Goal: Obtain resource: Download file/media

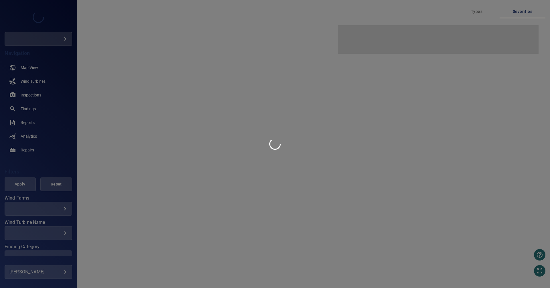
type input "********"
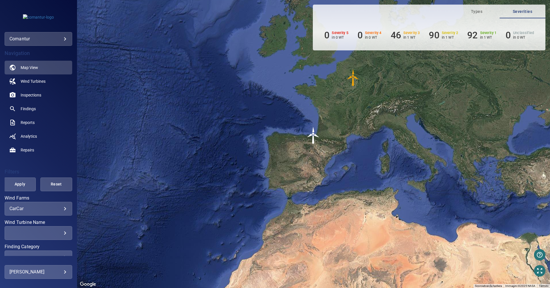
click at [60, 38] on body "**********" at bounding box center [275, 144] width 550 height 288
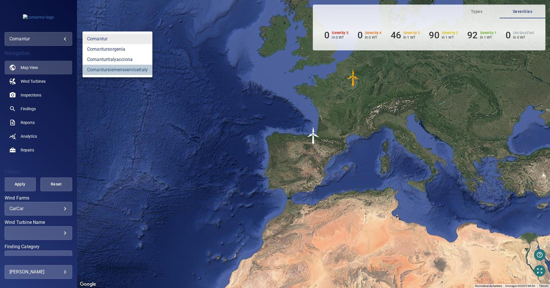
click at [110, 74] on link "comantursiemensserviceitaly" at bounding box center [117, 70] width 70 height 10
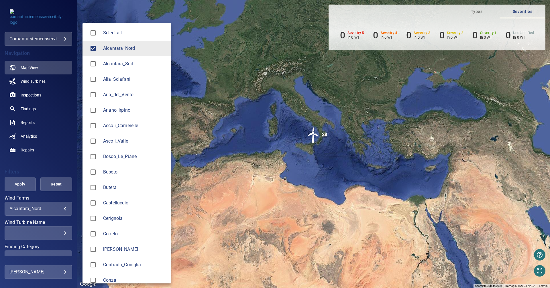
click at [59, 206] on body "**********" at bounding box center [275, 144] width 550 height 288
click at [113, 206] on span "Castelluccio" at bounding box center [134, 203] width 63 height 7
type input "**********"
click at [38, 95] on div at bounding box center [275, 144] width 550 height 288
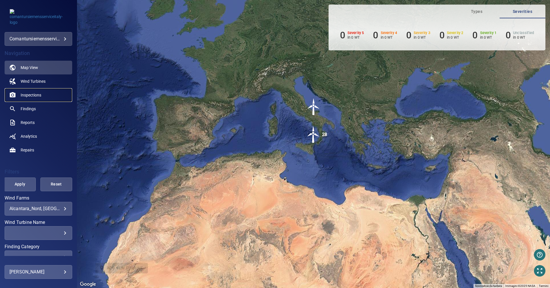
click at [33, 95] on span "Inspections" at bounding box center [31, 95] width 21 height 6
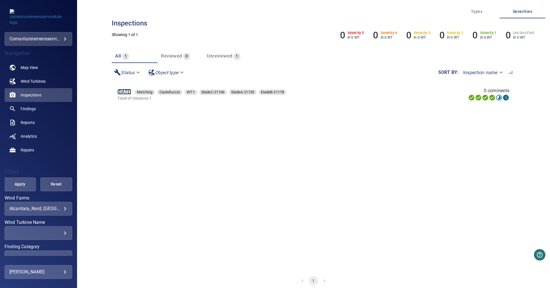
click at [129, 92] on link "[DATE]" at bounding box center [124, 91] width 14 height 5
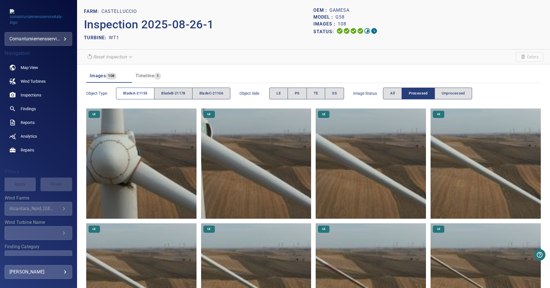
click at [123, 96] on span "bladeA-21155" at bounding box center [135, 93] width 24 height 7
click at [210, 95] on span "bladeC-21106" at bounding box center [211, 93] width 24 height 7
click at [128, 95] on span "bladeA-21155" at bounding box center [135, 93] width 24 height 7
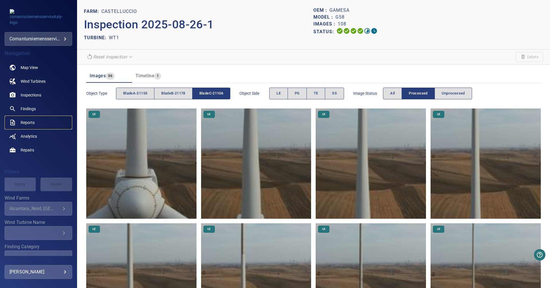
click at [28, 124] on span "Reports" at bounding box center [28, 123] width 14 height 6
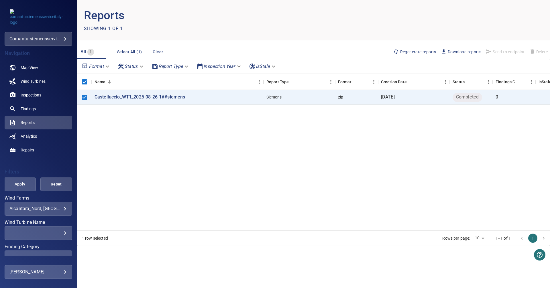
click at [456, 51] on span "Download reports" at bounding box center [461, 52] width 40 height 6
click at [465, 52] on span "Download reports" at bounding box center [461, 52] width 40 height 6
click at [407, 267] on main "Reports Showing 1 of 1 All 1 Select All (1) Clear Regenerate reports Download r…" at bounding box center [313, 144] width 473 height 288
click at [327, 158] on div "Castelluccio_WT1_2025-08-26-1##siemens Siemens zip [DATE] Completed 0" at bounding box center [327, 160] width 501 height 141
drag, startPoint x: 183, startPoint y: 135, endPoint x: 154, endPoint y: 130, distance: 29.9
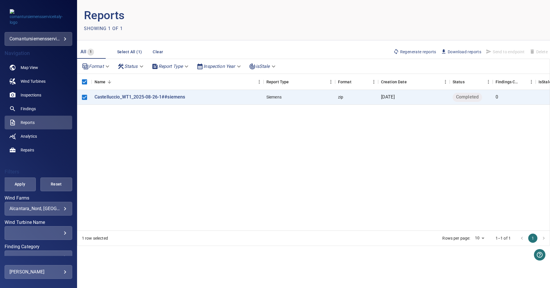
click at [154, 130] on div "Castelluccio_WT1_2025-08-26-1##siemens Siemens zip [DATE] Completed 0" at bounding box center [327, 160] width 501 height 141
click at [286, 167] on div "Castelluccio_WT1_2025-08-26-1##siemens Siemens zip [DATE] Completed 0" at bounding box center [327, 160] width 501 height 141
drag, startPoint x: 550, startPoint y: 109, endPoint x: 547, endPoint y: 164, distance: 55.4
click at [547, 164] on div "Format Status Report Type Inspection Year isStale Name Report Type Format Creat…" at bounding box center [313, 152] width 473 height 187
click at [459, 51] on span "Download reports" at bounding box center [461, 52] width 40 height 6
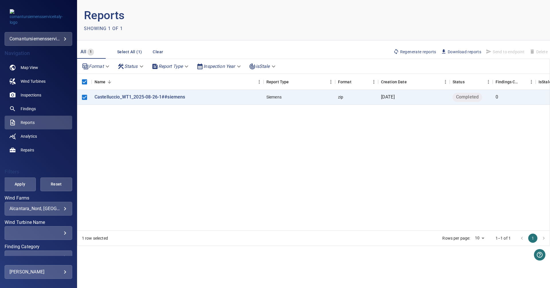
click at [393, 174] on div "Castelluccio_WT1_2025-08-26-1##siemens Siemens zip [DATE] Completed 0" at bounding box center [327, 160] width 501 height 141
click at [54, 211] on body "**********" at bounding box center [275, 144] width 550 height 288
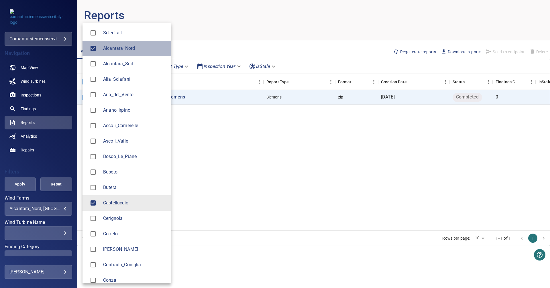
click at [108, 50] on span "Alcantara_Nord" at bounding box center [134, 48] width 63 height 7
type input "**********"
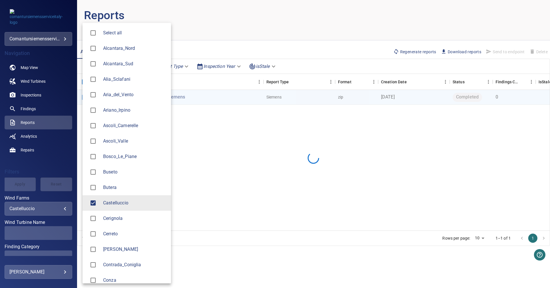
click at [261, 174] on div at bounding box center [275, 144] width 550 height 288
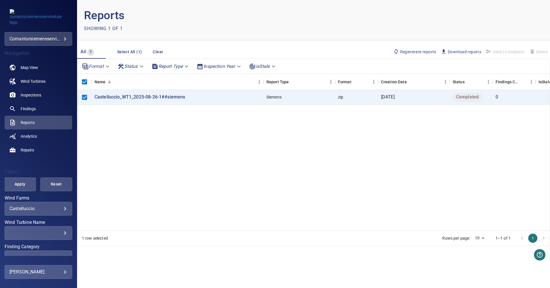
click at [453, 50] on span "Download reports" at bounding box center [461, 52] width 40 height 6
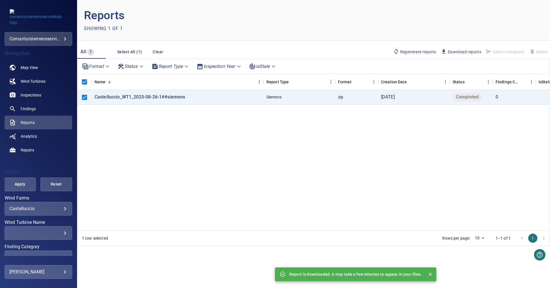
click at [388, 274] on p "Report is downloaded. It may take a few minutes to appear in your files." at bounding box center [355, 275] width 133 height 6
click at [429, 277] on icon "Close" at bounding box center [430, 275] width 6 height 6
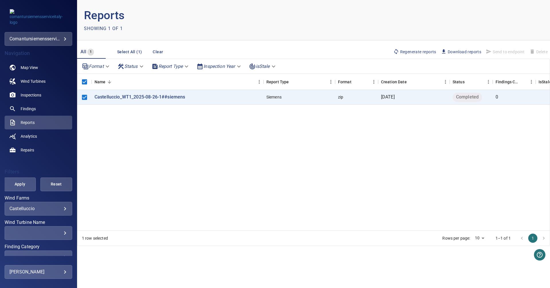
click at [136, 162] on div "Castelluccio_WT1_2025-08-26-1##siemens Siemens zip [DATE] Completed 0" at bounding box center [327, 160] width 501 height 141
click at [60, 209] on body "**********" at bounding box center [275, 144] width 550 height 288
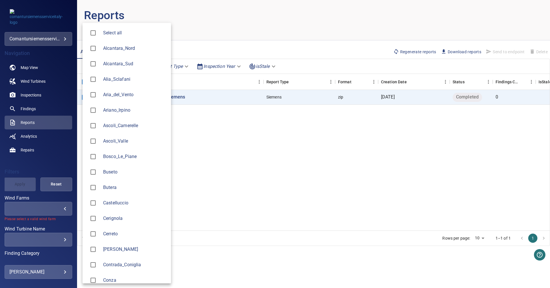
type input "**********"
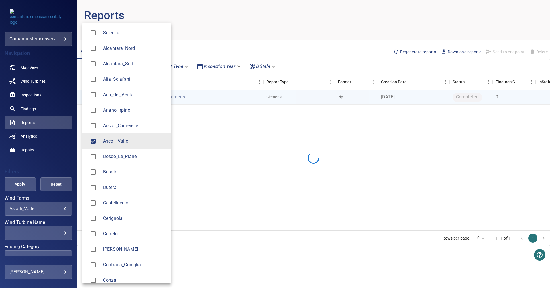
click at [271, 130] on div at bounding box center [275, 144] width 550 height 288
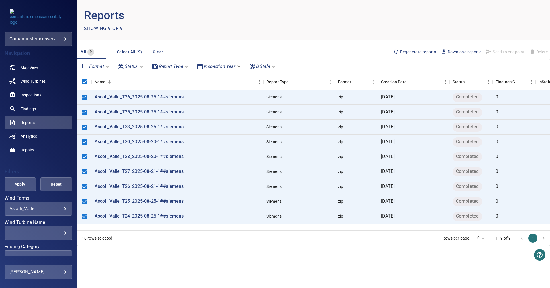
click at [457, 53] on span "Download reports" at bounding box center [461, 52] width 40 height 6
click at [160, 249] on main "Reports Showing 9 of 9 All 9 Select All (9) Clear Regenerate reports Download r…" at bounding box center [313, 144] width 473 height 288
click at [461, 53] on span "Download reports" at bounding box center [461, 52] width 40 height 6
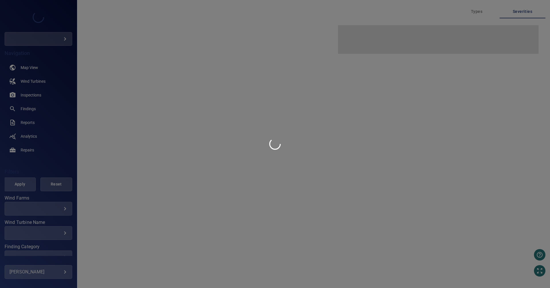
type input "********"
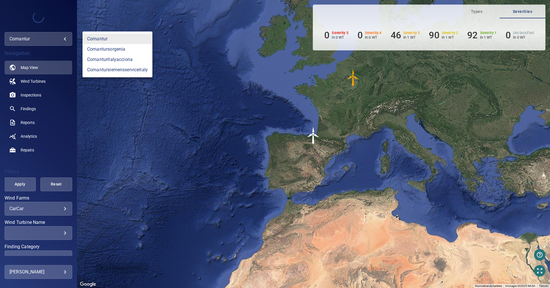
click at [63, 40] on body "**********" at bounding box center [275, 144] width 550 height 288
click at [95, 68] on link "comantursiemensserviceitaly" at bounding box center [117, 70] width 70 height 10
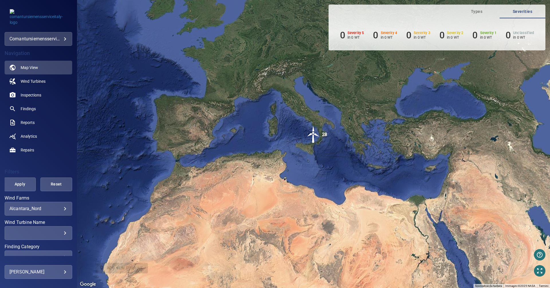
click at [60, 208] on body "**********" at bounding box center [275, 144] width 550 height 288
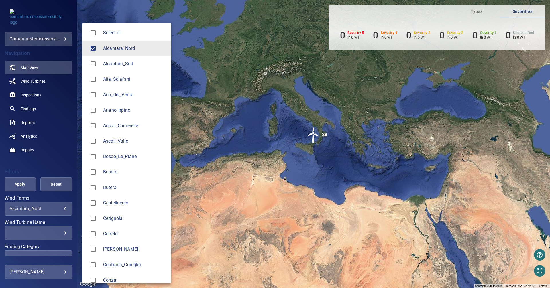
click at [137, 48] on span "Alcantara_Nord" at bounding box center [134, 48] width 63 height 7
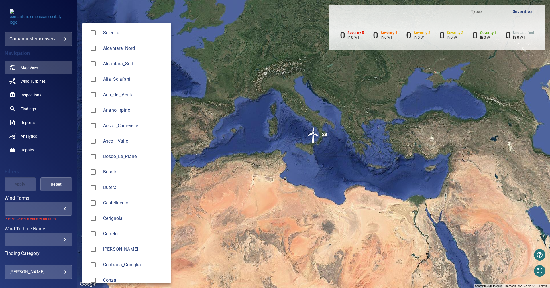
click at [105, 205] on span "Castelluccio" at bounding box center [134, 203] width 63 height 7
type input "**********"
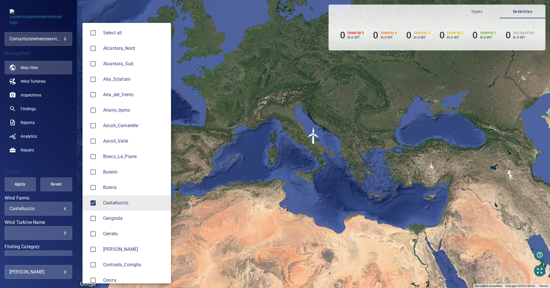
click at [33, 95] on div at bounding box center [275, 144] width 550 height 288
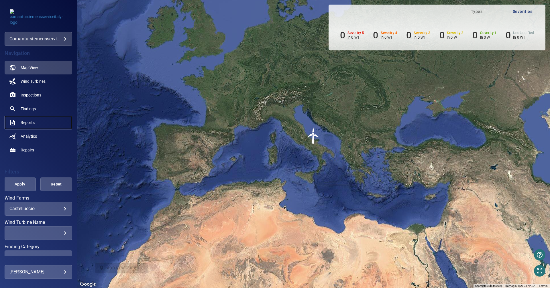
click at [31, 120] on span "Reports" at bounding box center [28, 123] width 14 height 6
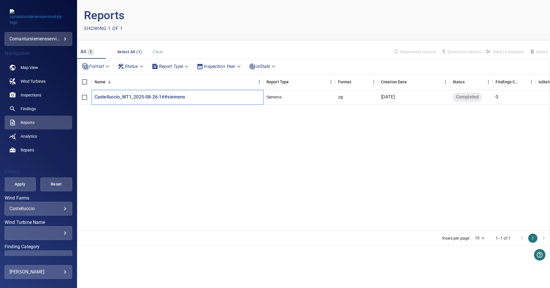
click at [213, 102] on div "Castelluccio_WT1_2025-08-26-1##siemens" at bounding box center [178, 97] width 172 height 15
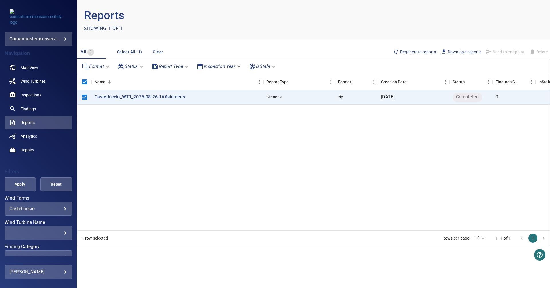
click at [458, 54] on span "Download reports" at bounding box center [461, 52] width 40 height 6
drag, startPoint x: 203, startPoint y: 100, endPoint x: 162, endPoint y: 118, distance: 44.3
click at [162, 118] on div "Castelluccio_WT1_2025-08-26-1##siemens Siemens zip [DATE] Completed 0" at bounding box center [327, 160] width 501 height 141
click at [136, 96] on p "Castelluccio_WT1_2025-08-26-1##siemens" at bounding box center [140, 97] width 91 height 7
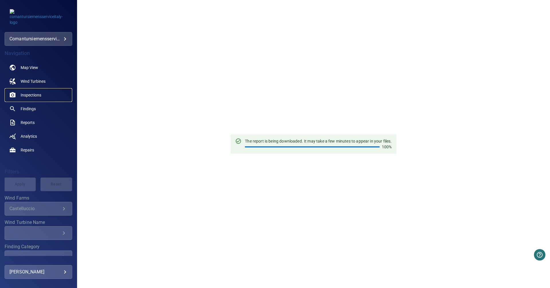
click at [29, 96] on span "Inspections" at bounding box center [31, 95] width 21 height 6
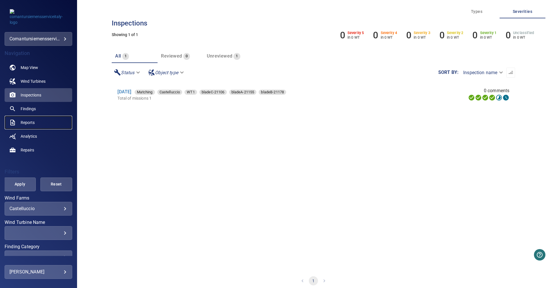
click at [31, 120] on span "Reports" at bounding box center [28, 123] width 14 height 6
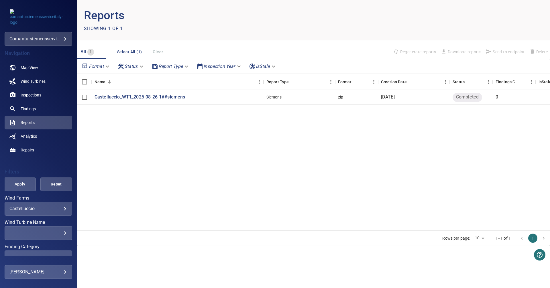
click at [65, 210] on div "**********" at bounding box center [39, 209] width 68 height 14
click at [60, 209] on body "**********" at bounding box center [275, 144] width 550 height 288
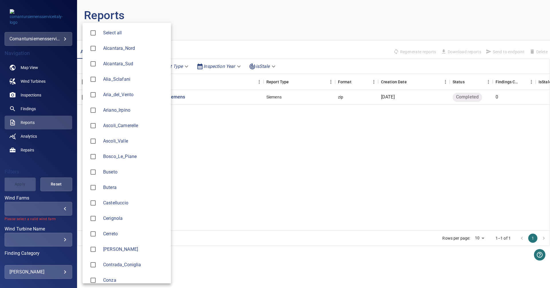
type input "**********"
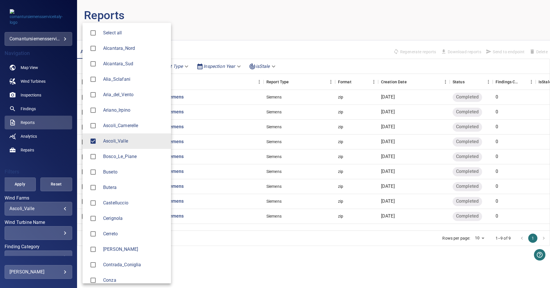
click at [268, 9] on div at bounding box center [275, 144] width 550 height 288
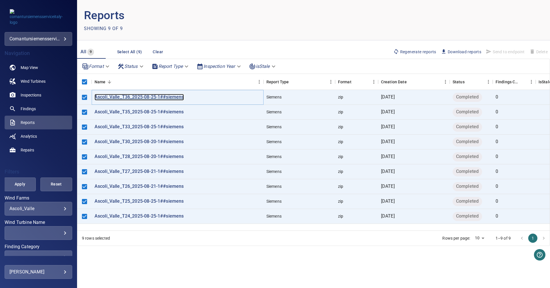
click at [147, 99] on p "Ascoli_Valle_T36_2025-08-25-1##siemens" at bounding box center [139, 97] width 89 height 7
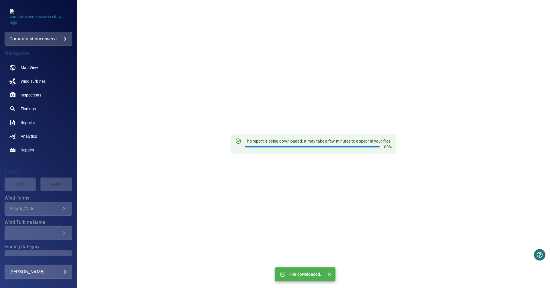
click at [328, 274] on icon "Close" at bounding box center [330, 275] width 6 height 6
click at [27, 123] on span "Reports" at bounding box center [28, 123] width 14 height 6
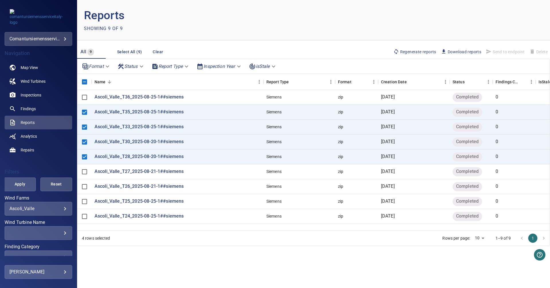
click at [454, 51] on span "Download reports" at bounding box center [461, 52] width 40 height 6
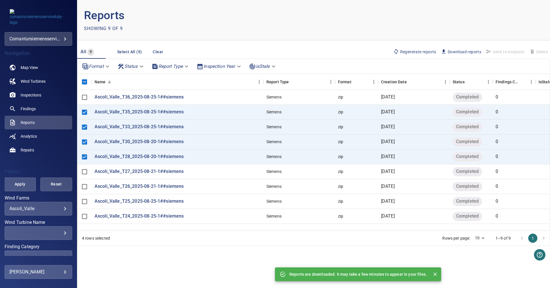
click at [406, 273] on p "Reports are downloaded. It may take a few minutes to appear in your files." at bounding box center [357, 275] width 137 height 6
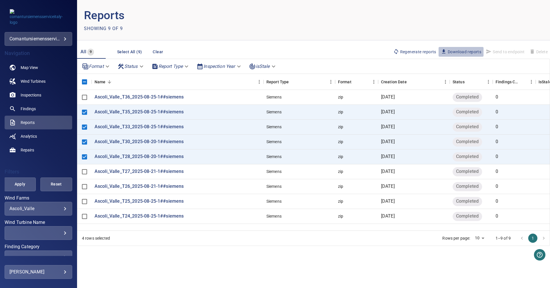
click at [457, 49] on span "Download reports" at bounding box center [461, 52] width 40 height 6
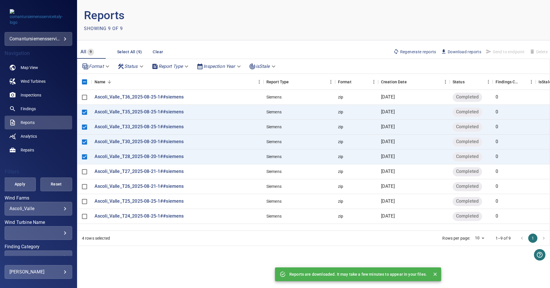
click at [328, 272] on p "Reports are downloaded. It may take a few minutes to appear in your files." at bounding box center [357, 275] width 137 height 6
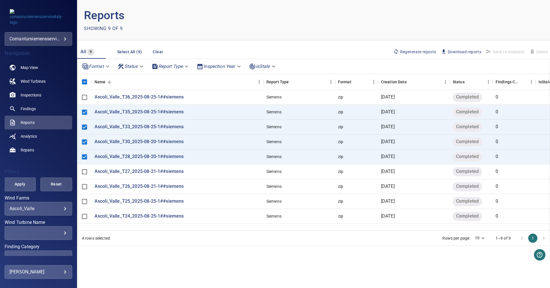
click at [522, 26] on header "Reports Showing 9 of 9" at bounding box center [313, 20] width 473 height 40
drag, startPoint x: 111, startPoint y: 113, endPoint x: 147, endPoint y: 110, distance: 36.2
click at [147, 110] on p "Ascoli_Valle_T35_2025-08-25-1##siemens" at bounding box center [139, 112] width 89 height 7
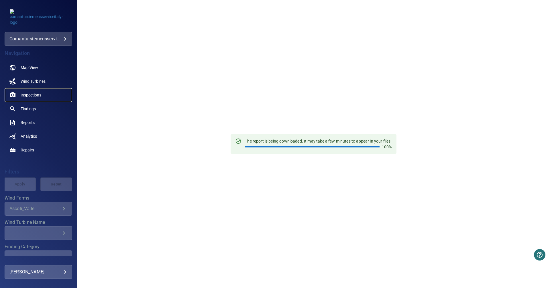
click at [34, 97] on span "Inspections" at bounding box center [31, 95] width 21 height 6
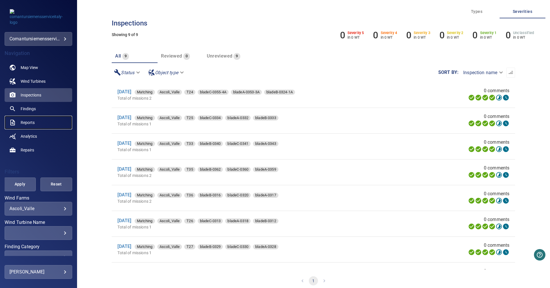
click at [28, 122] on span "Reports" at bounding box center [28, 123] width 14 height 6
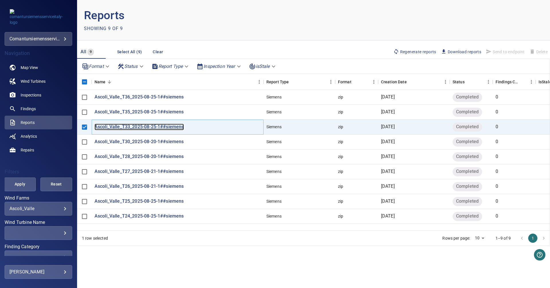
click at [152, 125] on p "Ascoli_Valle_T33_2025-08-25-1##siemens" at bounding box center [139, 127] width 89 height 7
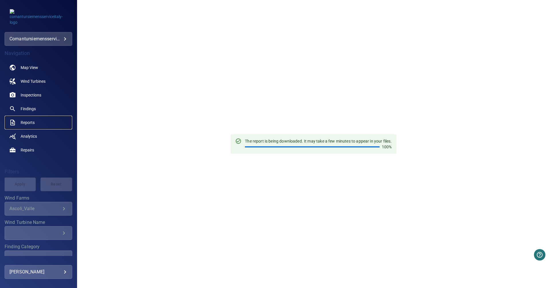
click at [27, 125] on link "Reports" at bounding box center [39, 123] width 68 height 14
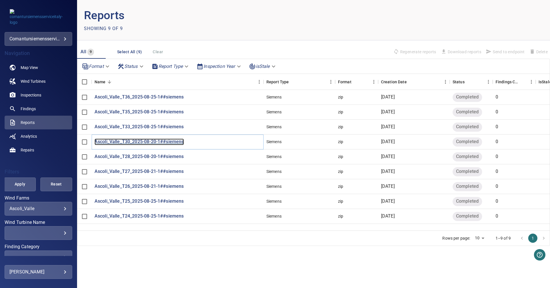
click at [103, 140] on p "Ascoli_Valle_T30_2025-08-20-1##siemens" at bounding box center [139, 142] width 89 height 7
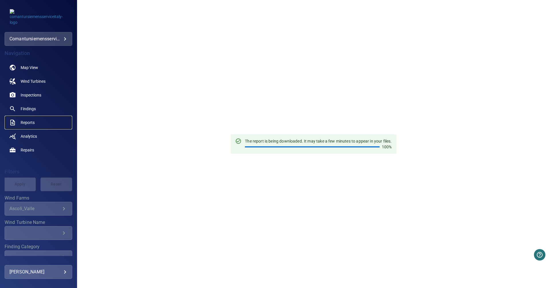
click at [35, 121] on link "Reports" at bounding box center [39, 123] width 68 height 14
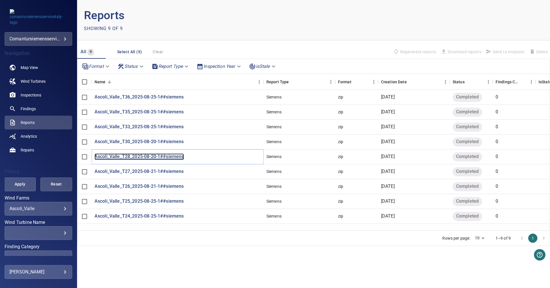
click at [124, 157] on p "Ascoli_Valle_T28_2025-08-20-1##siemens" at bounding box center [139, 157] width 89 height 7
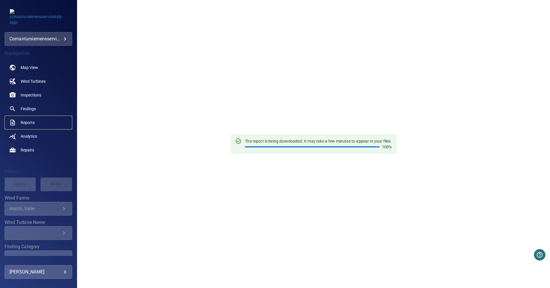
click at [25, 124] on span "Reports" at bounding box center [28, 123] width 14 height 6
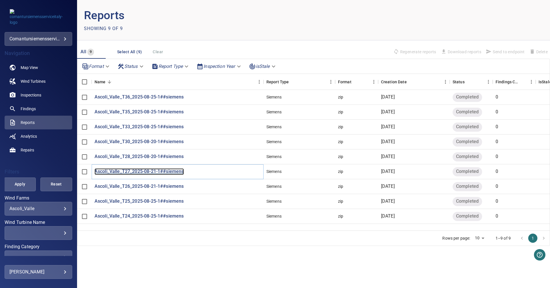
click at [151, 169] on p "Ascoli_Valle_T27_2025-08-21-1##siemens" at bounding box center [139, 171] width 89 height 7
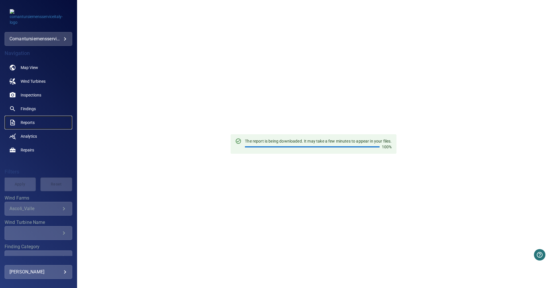
click at [33, 120] on span "Reports" at bounding box center [28, 123] width 14 height 6
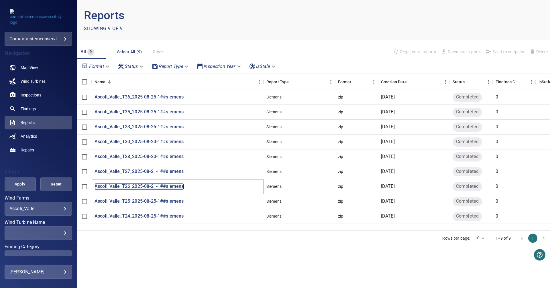
click at [131, 187] on p "Ascoli_Valle_T26_2025-08-21-1##siemens" at bounding box center [139, 186] width 89 height 7
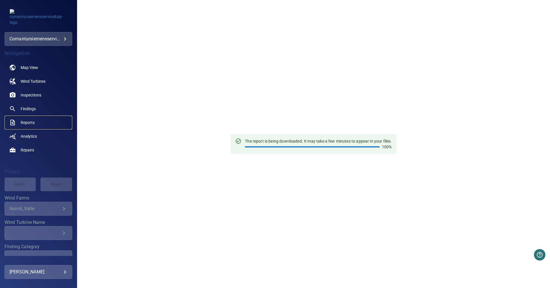
click at [31, 121] on span "Reports" at bounding box center [28, 123] width 14 height 6
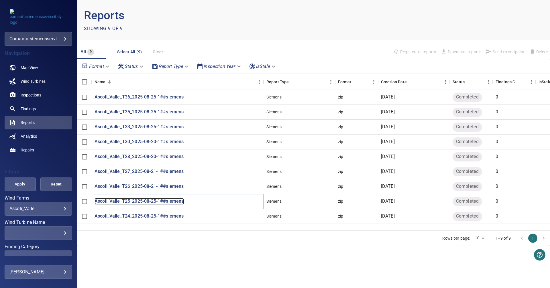
click at [156, 204] on p "Ascoli_Valle_T25_2025-08-25-1##siemens" at bounding box center [139, 201] width 89 height 7
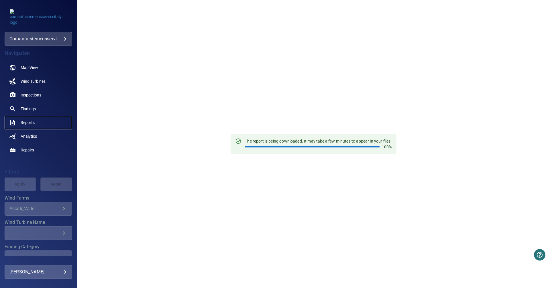
click at [34, 124] on span "Reports" at bounding box center [28, 123] width 14 height 6
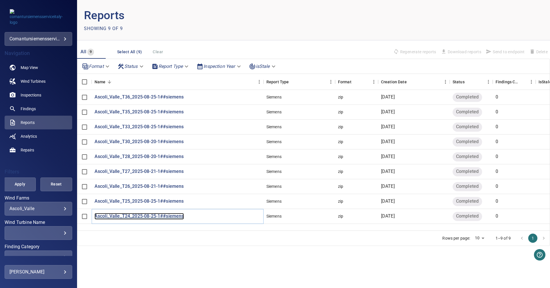
click at [132, 218] on p "Ascoli_Valle_T24_2025-08-25-1##siemens" at bounding box center [139, 216] width 89 height 7
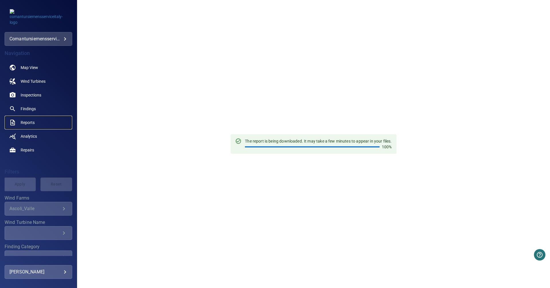
click at [21, 121] on span "Reports" at bounding box center [28, 123] width 14 height 6
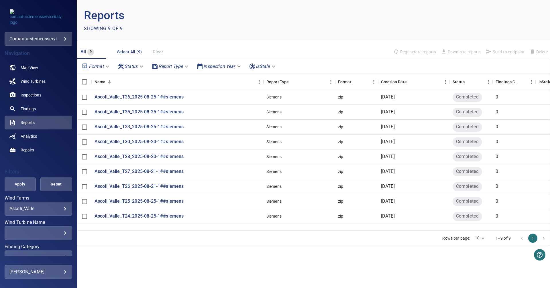
click at [57, 207] on body "**********" at bounding box center [275, 144] width 550 height 288
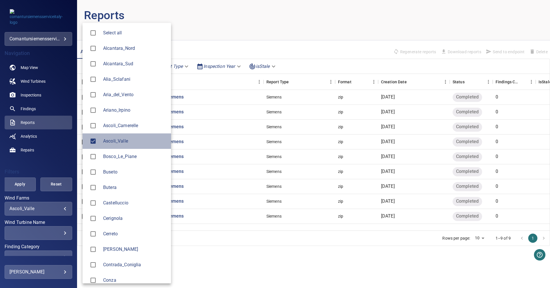
click at [116, 141] on span "Ascoli_Valle" at bounding box center [134, 141] width 63 height 7
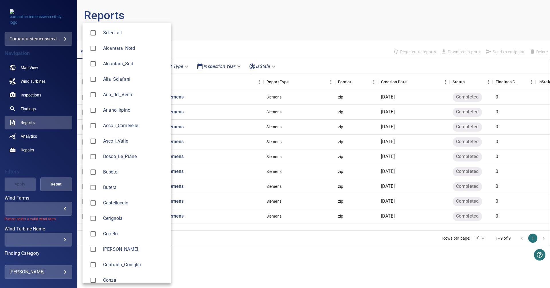
click at [111, 124] on span "Ascoli_Camerelle" at bounding box center [134, 125] width 63 height 7
type input "**********"
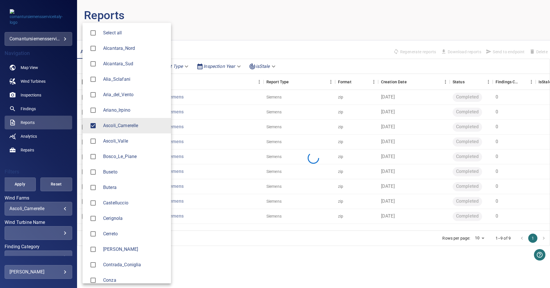
click at [272, 20] on div at bounding box center [275, 144] width 550 height 288
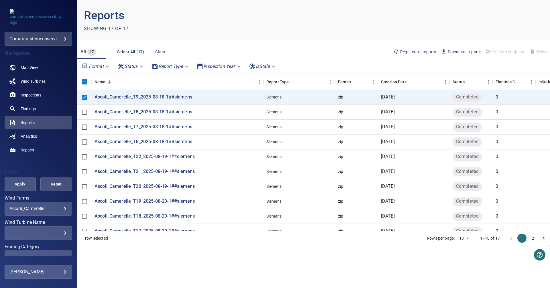
click at [466, 55] on span "Download reports" at bounding box center [461, 52] width 40 height 6
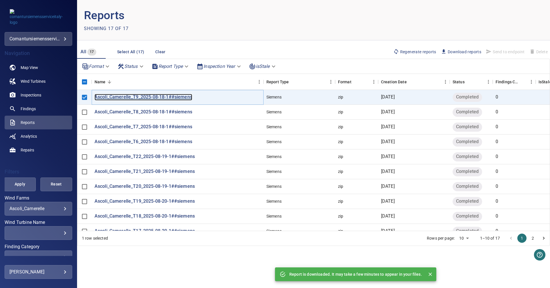
click at [157, 95] on p "Ascoli_Camerelle_T9_2025-08-18-1##siemens" at bounding box center [144, 97] width 98 height 7
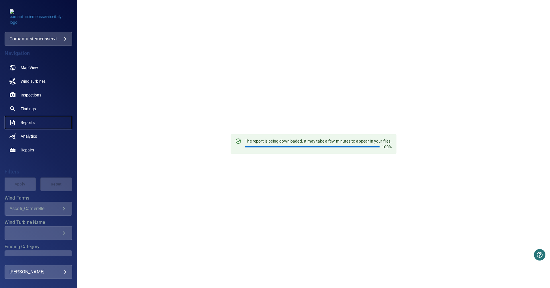
click at [21, 127] on link "Reports" at bounding box center [39, 123] width 68 height 14
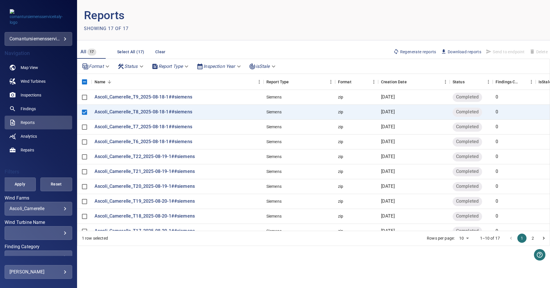
click at [457, 54] on span "Download reports" at bounding box center [461, 52] width 40 height 6
click at [180, 112] on p "Ascoli_Camerelle_T8_2025-08-18-1##siemens" at bounding box center [144, 112] width 98 height 7
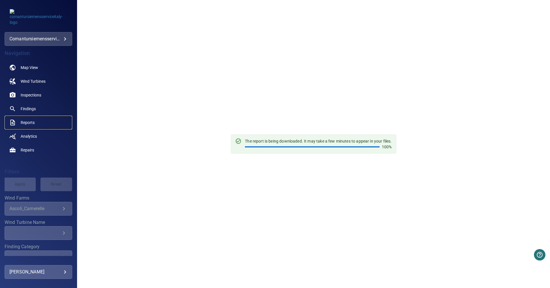
click at [32, 122] on span "Reports" at bounding box center [28, 123] width 14 height 6
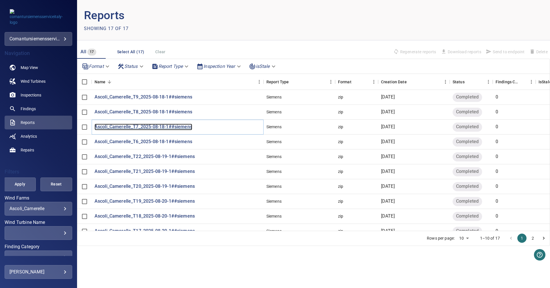
click at [132, 127] on p "Ascoli_Camerelle_T7_2025-08-18-1##siemens" at bounding box center [144, 127] width 98 height 7
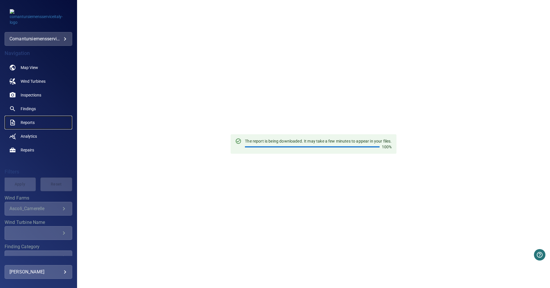
click at [33, 122] on span "Reports" at bounding box center [28, 123] width 14 height 6
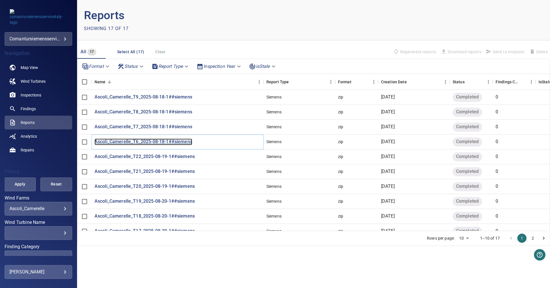
click at [160, 143] on p "Ascoli_Camerelle_T6_2025-08-18-1##siemens" at bounding box center [144, 142] width 98 height 7
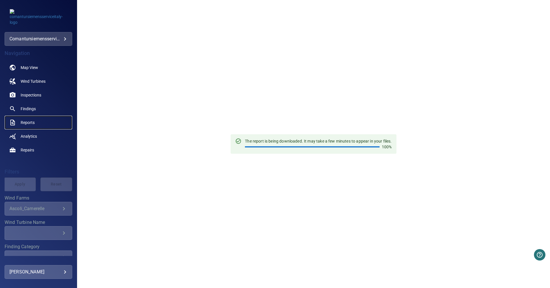
click at [20, 120] on link "Reports" at bounding box center [39, 123] width 68 height 14
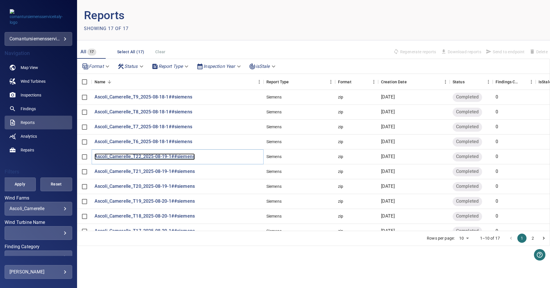
click at [127, 158] on p "Ascoli_Camerelle_T22_2025-08-19-1##siemens" at bounding box center [145, 157] width 100 height 7
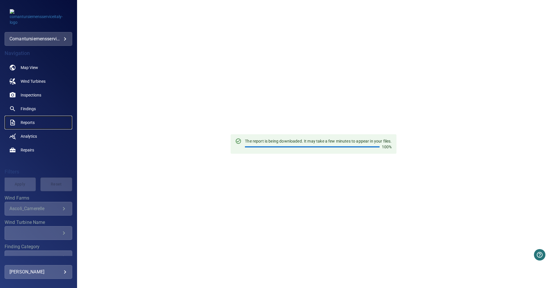
click at [23, 122] on span "Reports" at bounding box center [28, 123] width 14 height 6
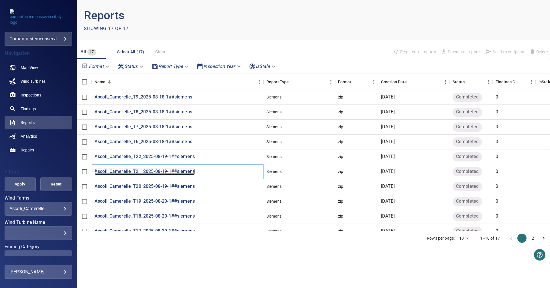
click at [115, 172] on p "Ascoli_Camerelle_T21_2025-08-19-1##siemens" at bounding box center [145, 171] width 100 height 7
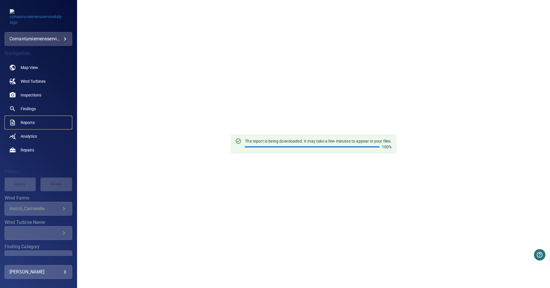
click at [32, 124] on span "Reports" at bounding box center [28, 123] width 14 height 6
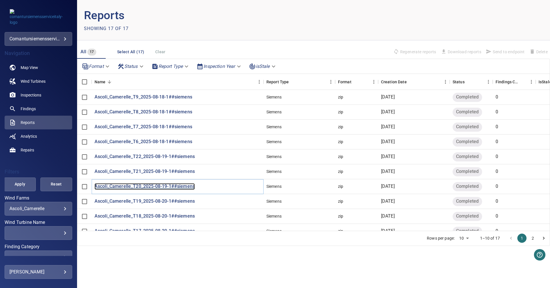
click at [133, 186] on p "Ascoli_Camerelle_T20_2025-08-19-1##siemens" at bounding box center [145, 186] width 100 height 7
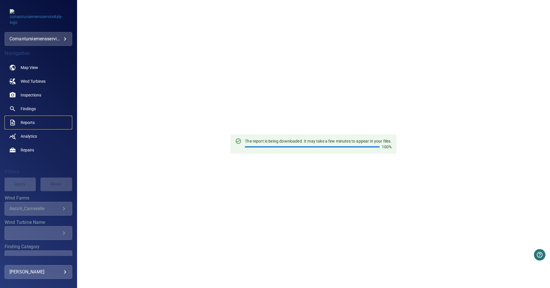
click at [38, 119] on link "Reports" at bounding box center [39, 123] width 68 height 14
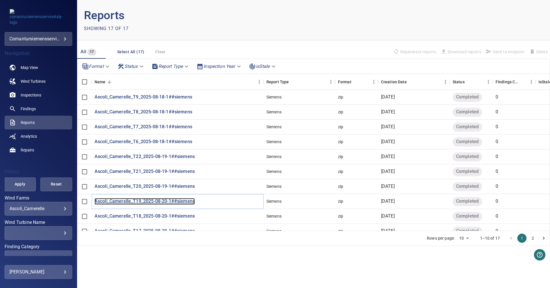
click at [149, 203] on p "Ascoli_Camerelle_T19_2025-08-20-1##siemens" at bounding box center [145, 201] width 100 height 7
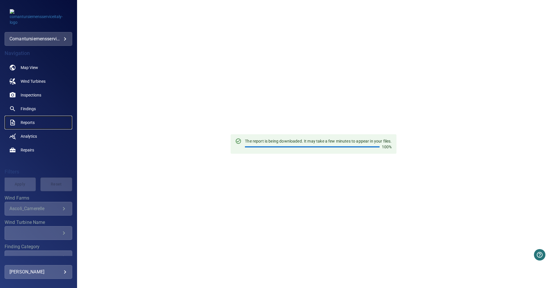
click at [26, 122] on span "Reports" at bounding box center [28, 123] width 14 height 6
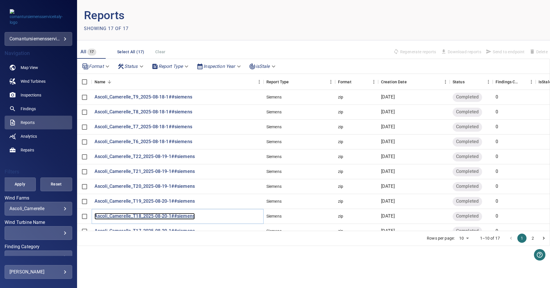
click at [119, 216] on p "Ascoli_Camerelle_T18_2025-08-20-1##siemens" at bounding box center [145, 216] width 100 height 7
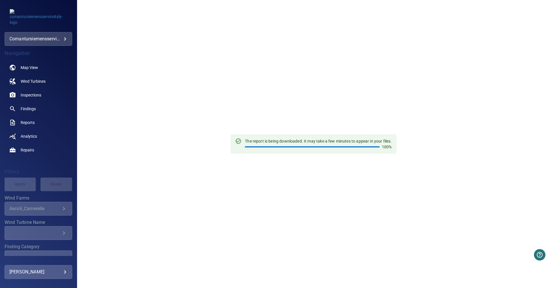
click at [268, 69] on div "The report is being downloaded. It may take a few minutes to appear in your fil…" at bounding box center [313, 144] width 473 height 288
click at [29, 124] on span "Reports" at bounding box center [28, 123] width 14 height 6
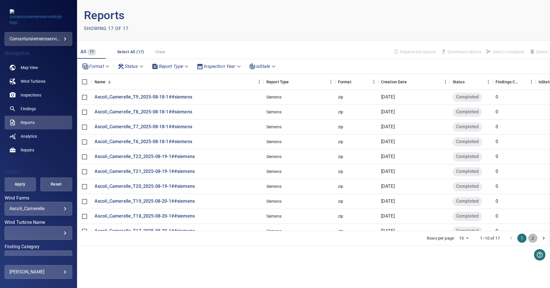
click at [533, 239] on button "2" at bounding box center [532, 238] width 9 height 9
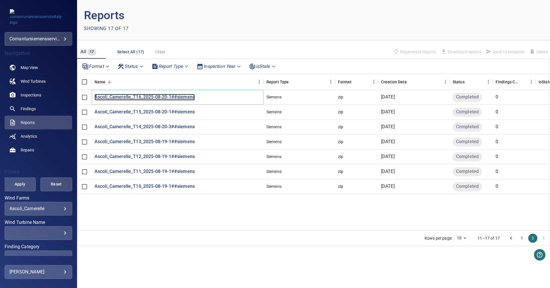
click at [132, 99] on p "Ascoli_Camerelle_T16_2025-08-20-1##siemens" at bounding box center [145, 97] width 100 height 7
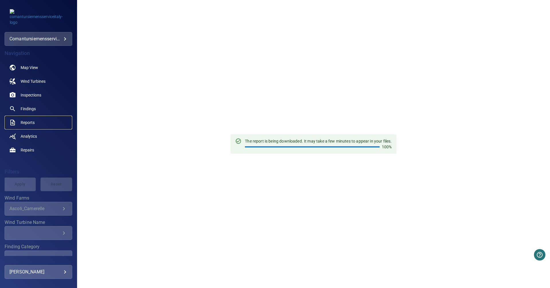
click at [33, 121] on span "Reports" at bounding box center [28, 123] width 14 height 6
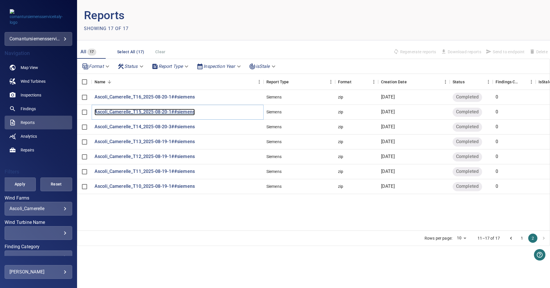
click at [154, 112] on p "Ascoli_Camerelle_T15_2025-08-20-1##siemens" at bounding box center [145, 112] width 100 height 7
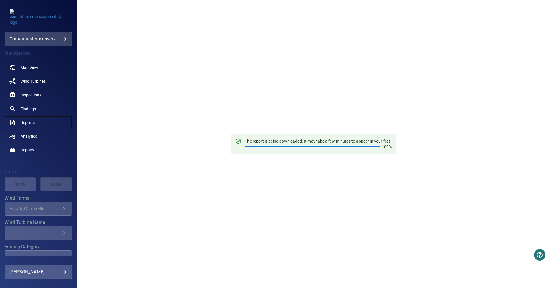
click at [26, 118] on link "Reports" at bounding box center [39, 123] width 68 height 14
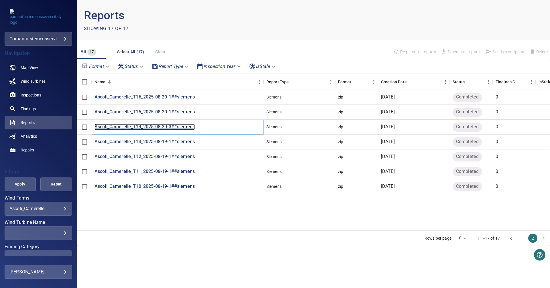
click at [146, 125] on p "Ascoli_Camerelle_T14_2025-08-20-3##siemens" at bounding box center [145, 127] width 100 height 7
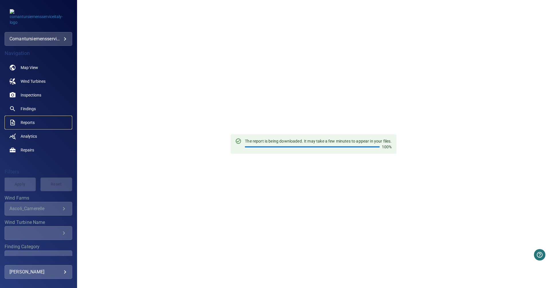
click at [25, 123] on span "Reports" at bounding box center [28, 123] width 14 height 6
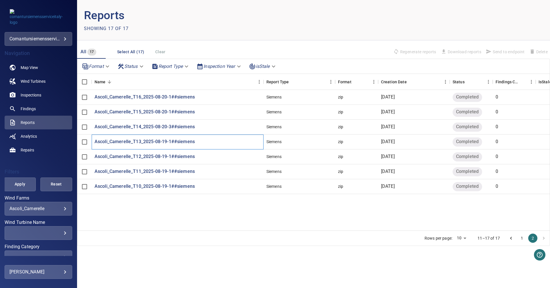
click at [163, 147] on div "Ascoli_Camerelle_T13_2025-08-19-1##siemens" at bounding box center [178, 142] width 172 height 15
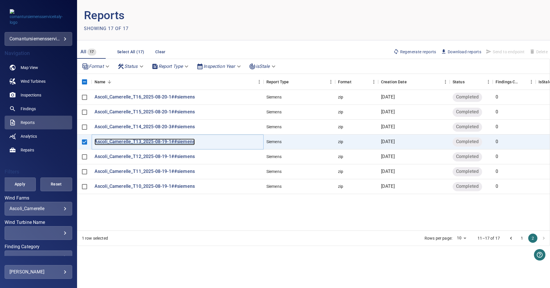
click at [158, 144] on p "Ascoli_Camerelle_T13_2025-08-19-1##siemens" at bounding box center [145, 142] width 100 height 7
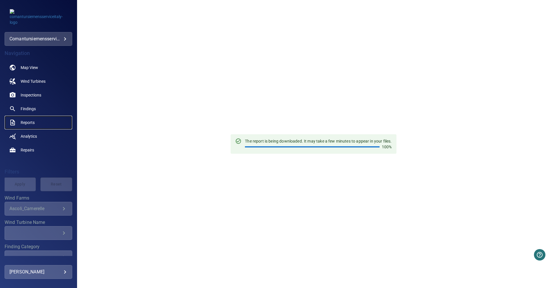
click at [33, 123] on span "Reports" at bounding box center [28, 123] width 14 height 6
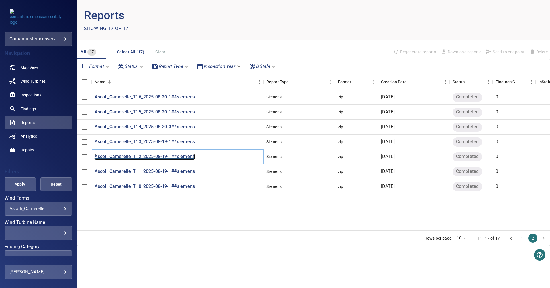
click at [146, 155] on p "Ascoli_Camerelle_T12_2025-08-19-1##siemens" at bounding box center [145, 157] width 100 height 7
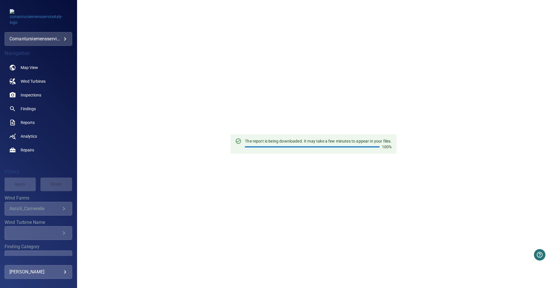
click at [284, 53] on div "The report is being downloaded. It may take a few minutes to appear in your fil…" at bounding box center [313, 144] width 473 height 288
click at [38, 125] on link "Reports" at bounding box center [39, 123] width 68 height 14
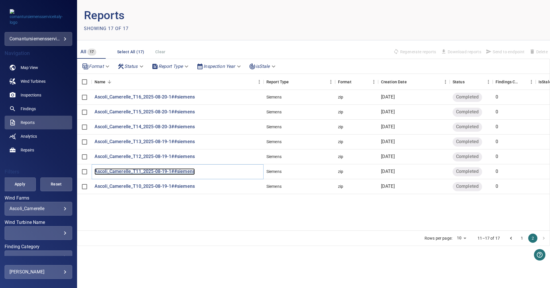
click at [160, 170] on p "Ascoli_Camerelle_T11_2025-08-19-1##siemens" at bounding box center [145, 171] width 100 height 7
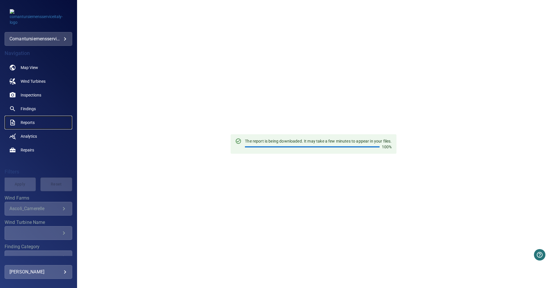
click at [30, 124] on span "Reports" at bounding box center [28, 123] width 14 height 6
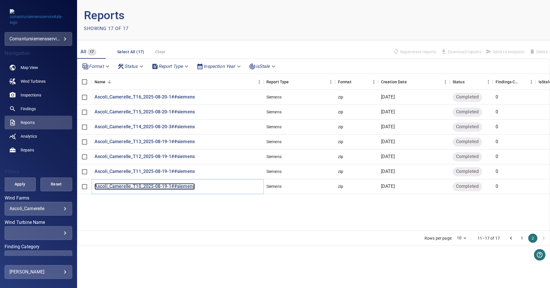
click at [127, 187] on p "Ascoli_Camerelle_T10_2025-08-19-1##siemens" at bounding box center [145, 186] width 100 height 7
